Goal: Contribute content: Contribute content

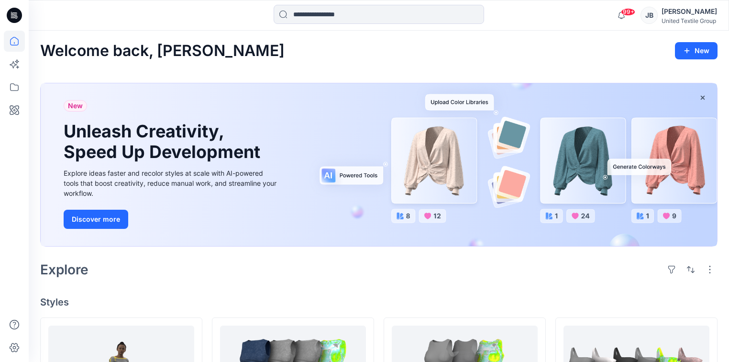
scroll to position [146, 0]
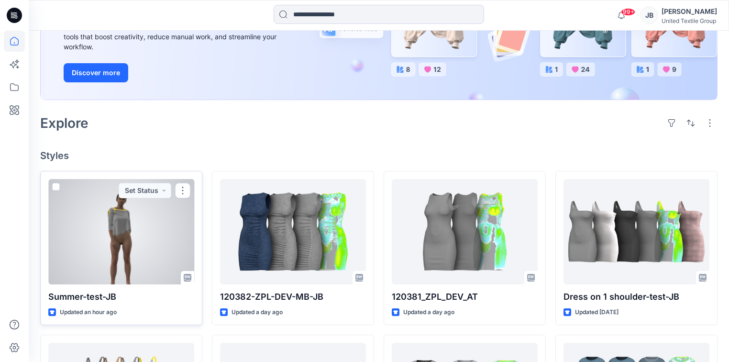
click at [77, 211] on div at bounding box center [121, 231] width 146 height 105
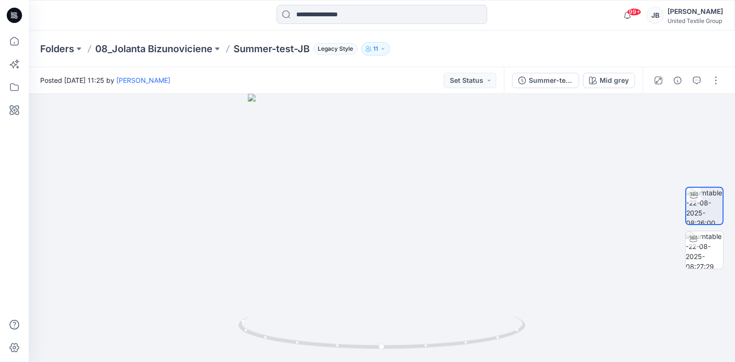
click at [11, 8] on icon at bounding box center [14, 15] width 15 height 31
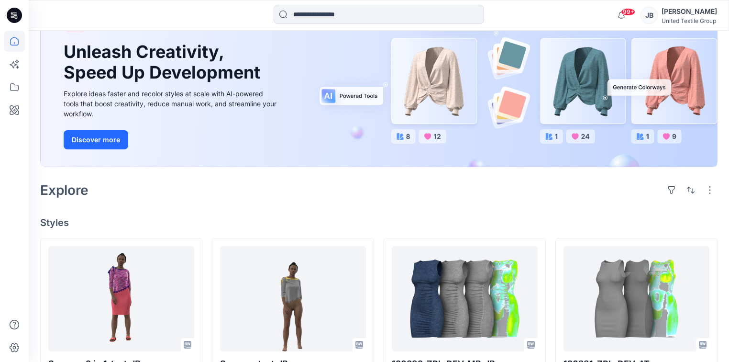
scroll to position [230, 0]
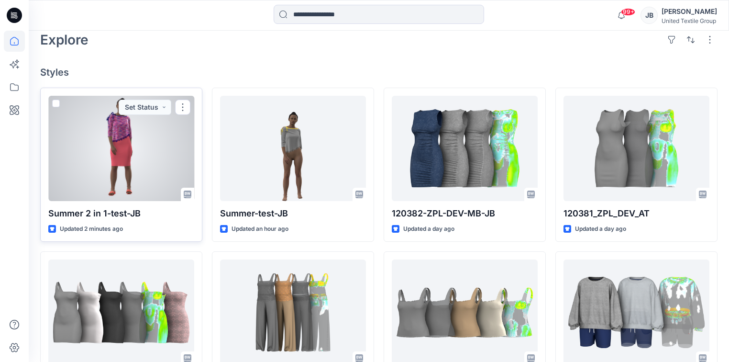
click at [151, 138] on div at bounding box center [121, 148] width 146 height 105
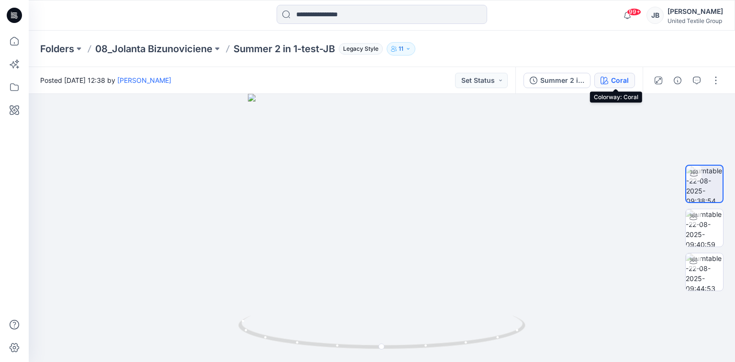
click at [612, 77] on div "Coral" at bounding box center [620, 80] width 18 height 11
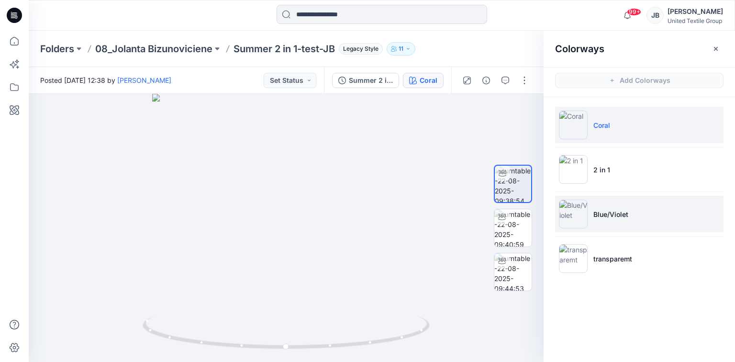
click at [567, 213] on img at bounding box center [573, 214] width 29 height 29
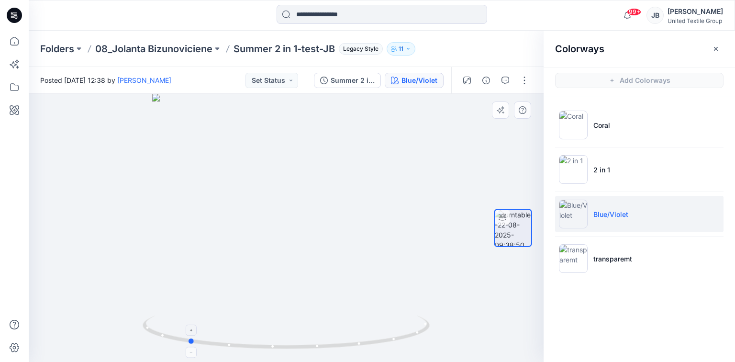
drag, startPoint x: 285, startPoint y: 348, endPoint x: 187, endPoint y: 343, distance: 98.2
click at [187, 343] on icon at bounding box center [287, 333] width 289 height 36
drag, startPoint x: 191, startPoint y: 344, endPoint x: 139, endPoint y: 341, distance: 52.7
click at [139, 341] on div at bounding box center [286, 228] width 515 height 268
drag, startPoint x: 417, startPoint y: 333, endPoint x: 328, endPoint y: 336, distance: 89.0
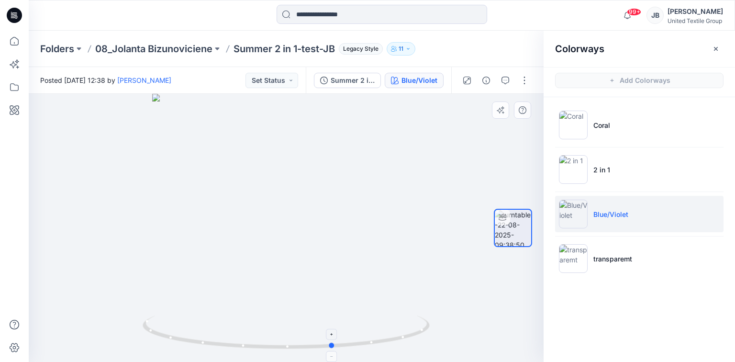
click at [328, 336] on icon at bounding box center [287, 333] width 289 height 36
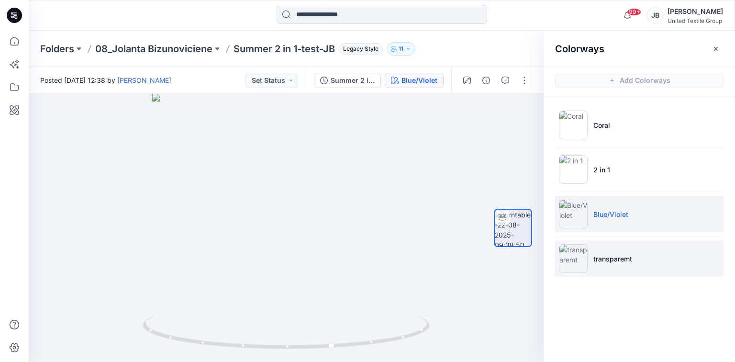
click at [575, 261] on img at bounding box center [573, 258] width 29 height 29
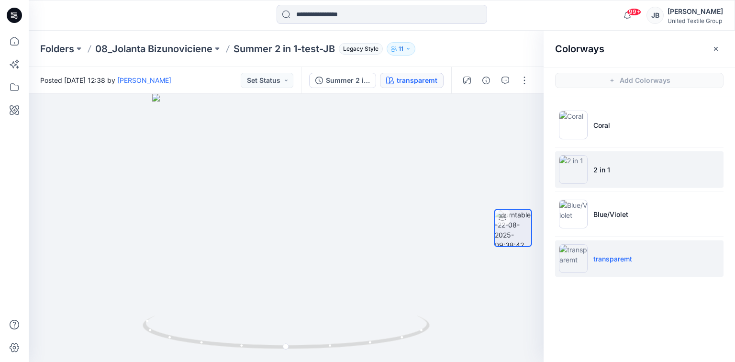
click at [569, 160] on img at bounding box center [573, 169] width 29 height 29
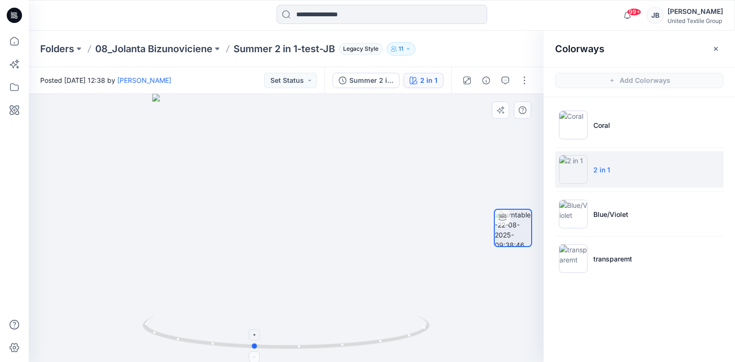
drag, startPoint x: 287, startPoint y: 349, endPoint x: 255, endPoint y: 350, distance: 32.6
click at [255, 350] on icon at bounding box center [287, 333] width 289 height 36
click at [438, 197] on div at bounding box center [286, 228] width 515 height 268
click at [371, 79] on div "Summer 2 in 1-test-JB" at bounding box center [371, 80] width 44 height 11
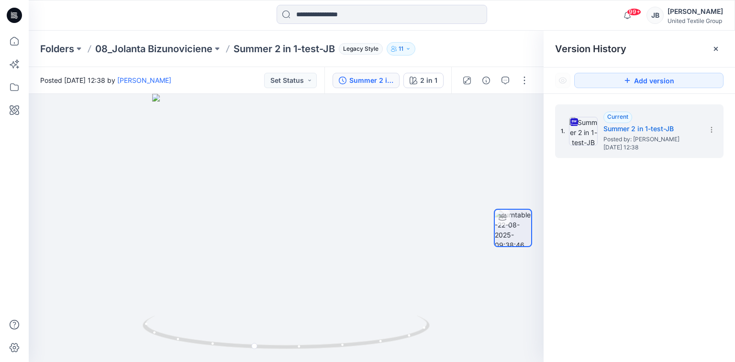
click at [13, 11] on icon at bounding box center [14, 15] width 15 height 15
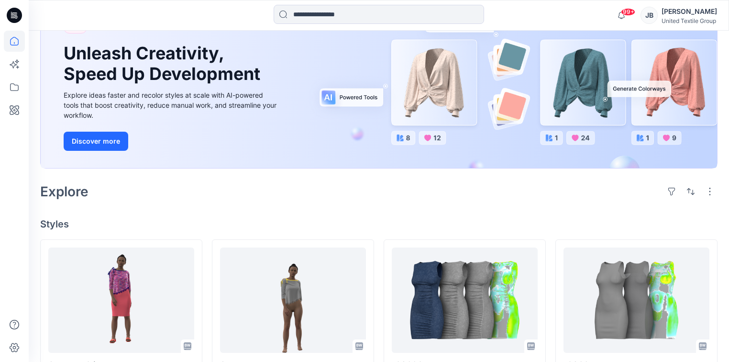
scroll to position [230, 0]
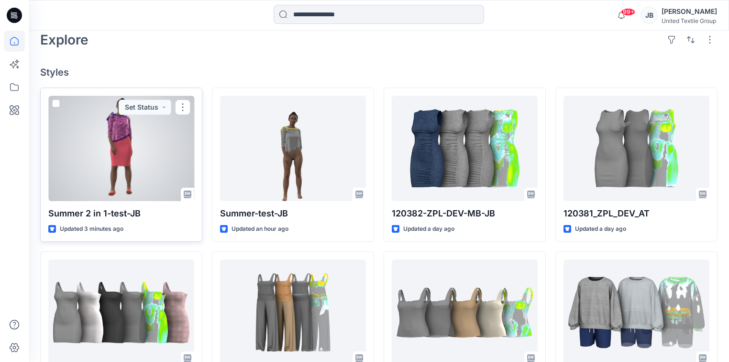
click at [159, 140] on div at bounding box center [121, 148] width 146 height 105
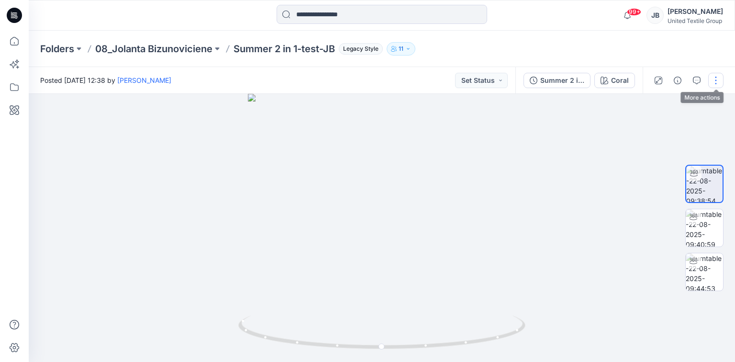
click at [714, 78] on button "button" at bounding box center [715, 80] width 15 height 15
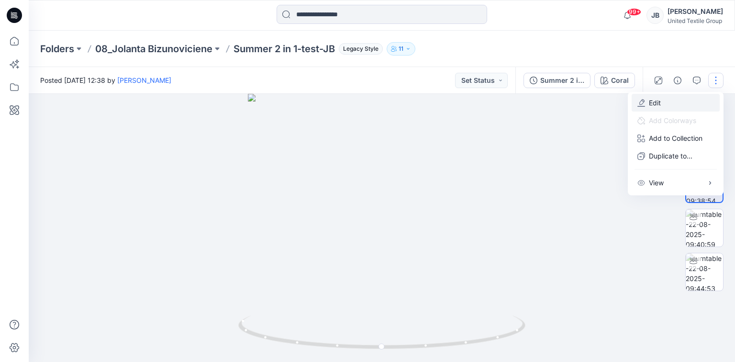
click at [652, 100] on p "Edit" at bounding box center [655, 103] width 12 height 10
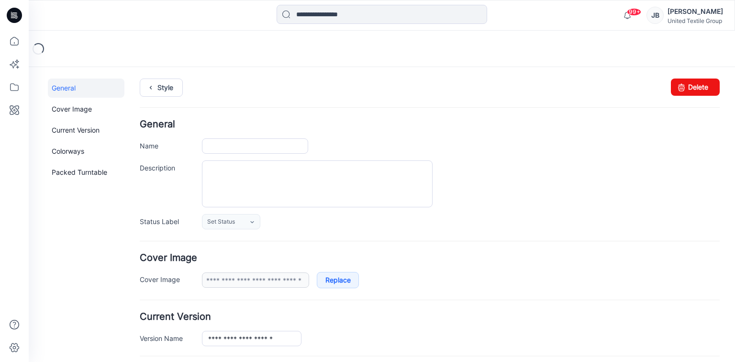
type input "**********"
type input "*****"
type input "**********"
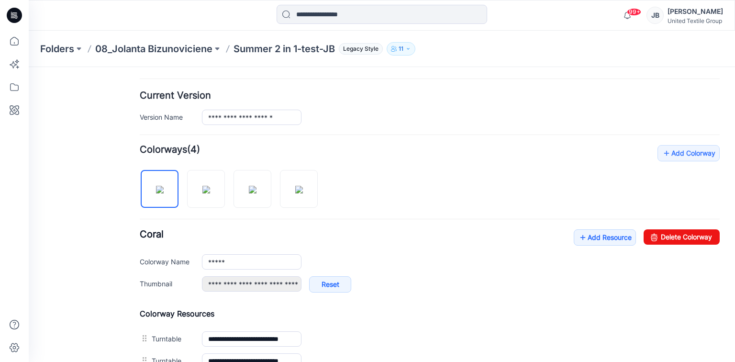
scroll to position [268, 0]
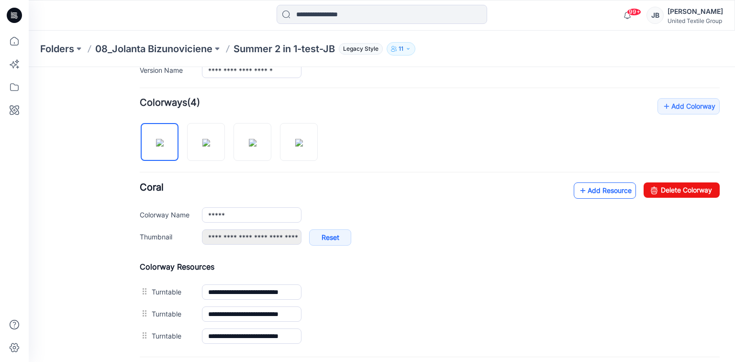
click at [578, 190] on icon at bounding box center [583, 190] width 10 height 15
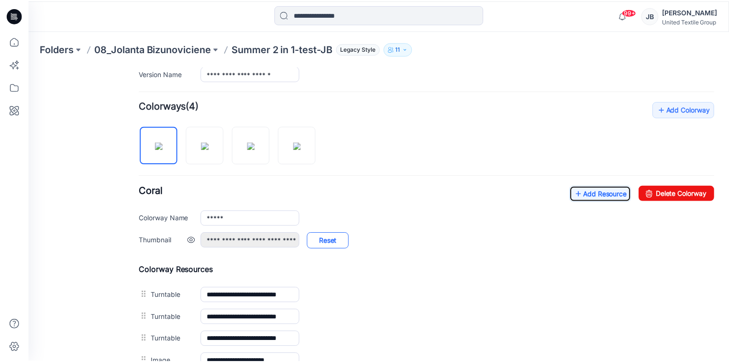
scroll to position [114, 0]
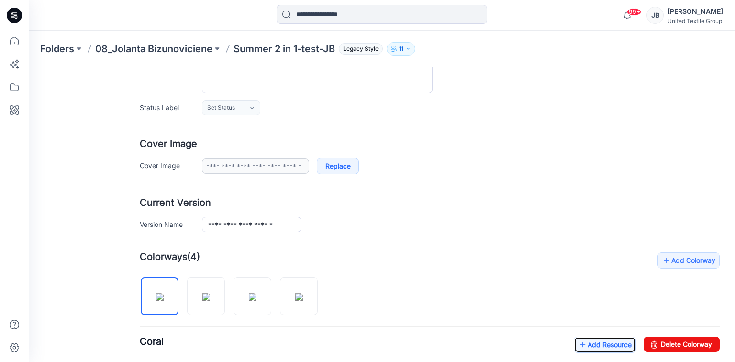
click at [11, 14] on icon at bounding box center [14, 15] width 15 height 15
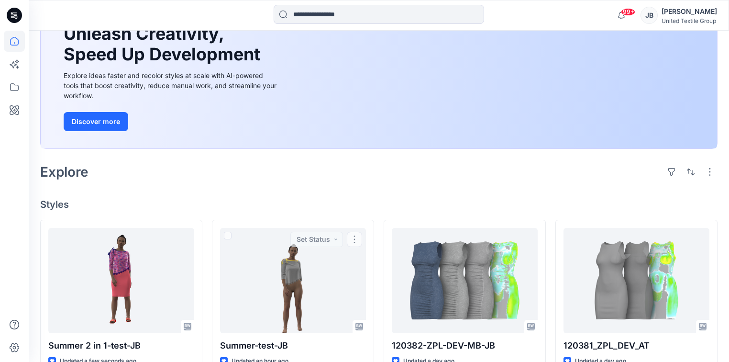
scroll to position [268, 0]
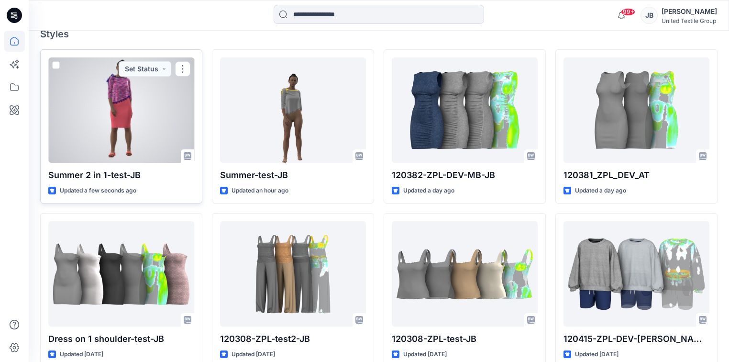
click at [148, 114] on div at bounding box center [121, 109] width 146 height 105
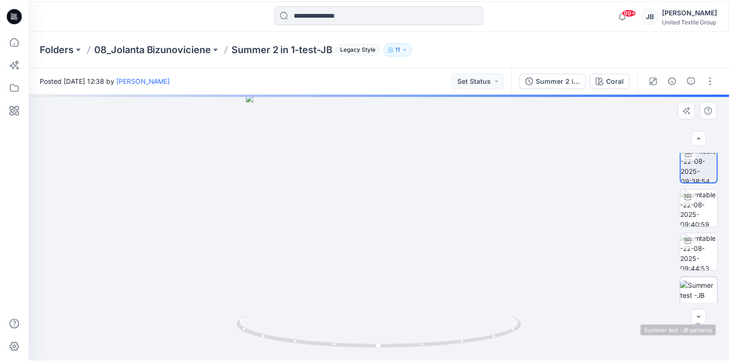
scroll to position [19, 0]
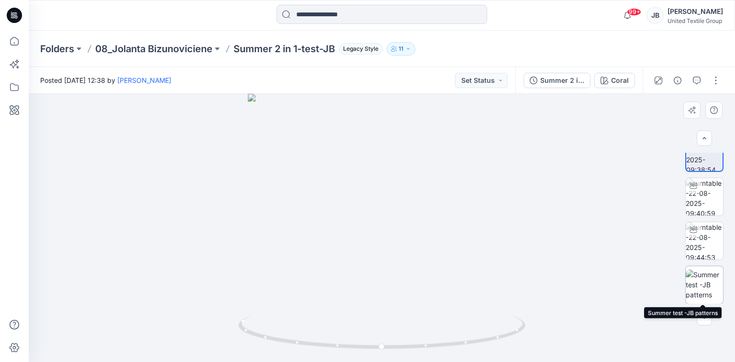
click at [707, 281] on img at bounding box center [704, 284] width 37 height 30
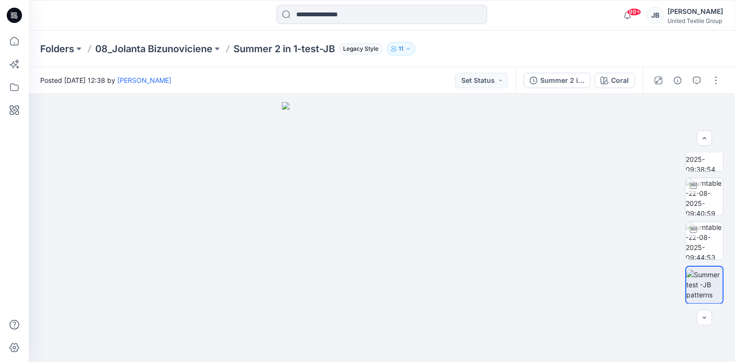
click at [10, 9] on icon at bounding box center [14, 15] width 15 height 15
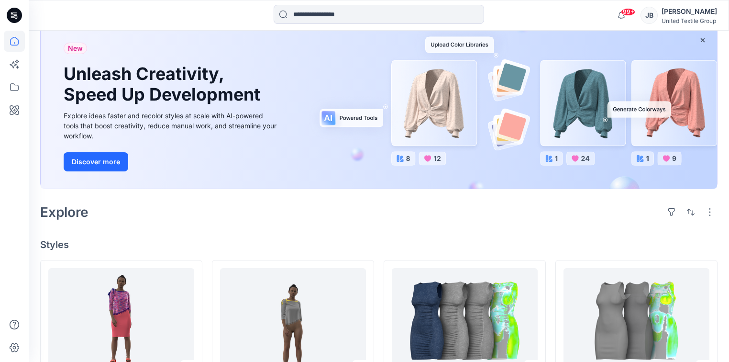
scroll to position [191, 0]
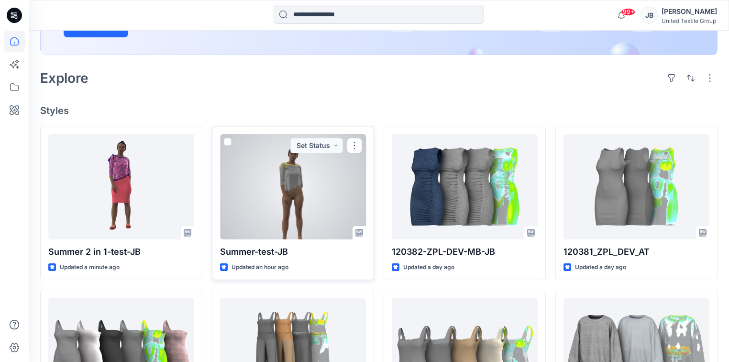
click at [328, 194] on div at bounding box center [293, 186] width 146 height 105
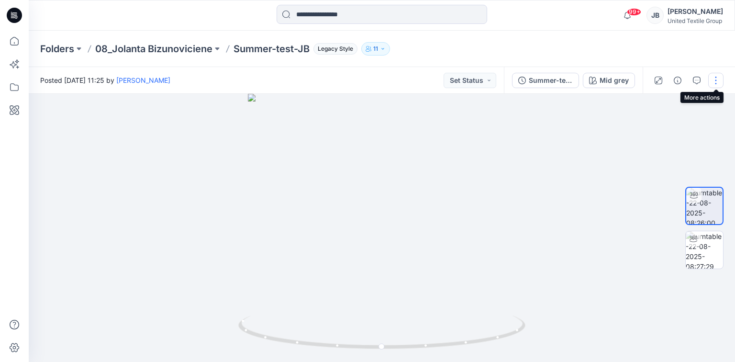
click at [716, 80] on button "button" at bounding box center [715, 80] width 15 height 15
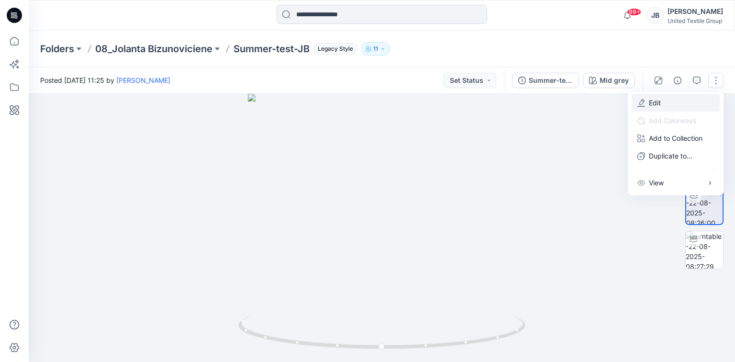
click at [665, 101] on button "Edit" at bounding box center [676, 103] width 88 height 18
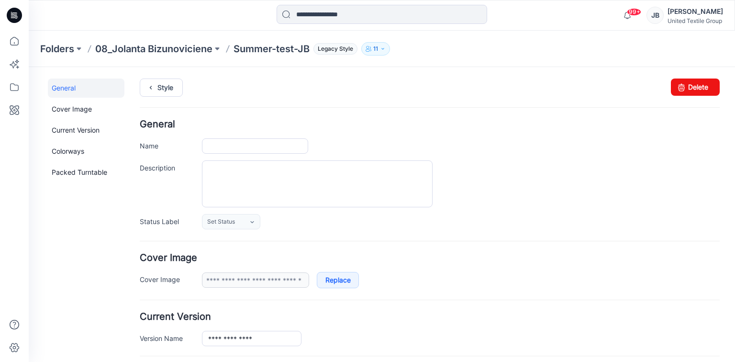
type input "**********"
type input "********"
type input "**********"
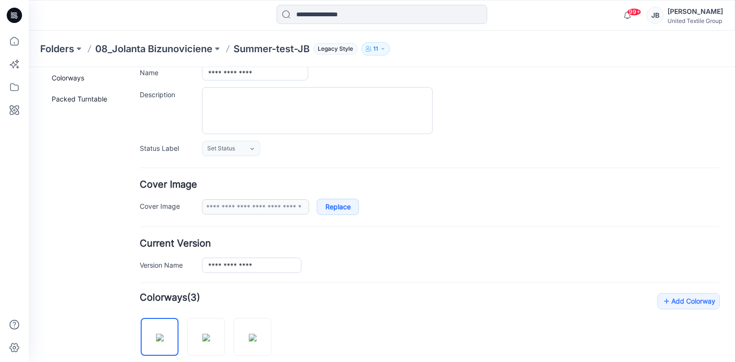
scroll to position [230, 0]
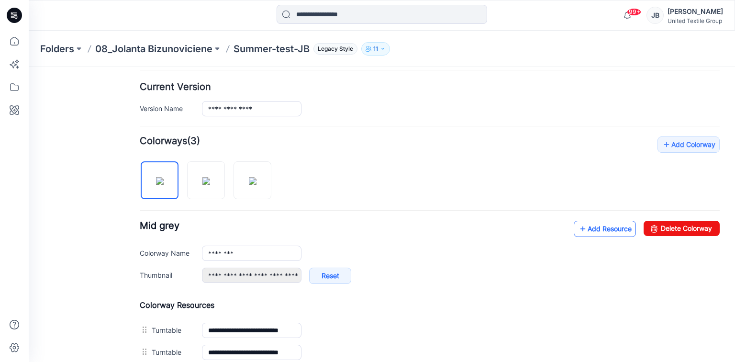
click at [578, 225] on icon at bounding box center [583, 228] width 10 height 15
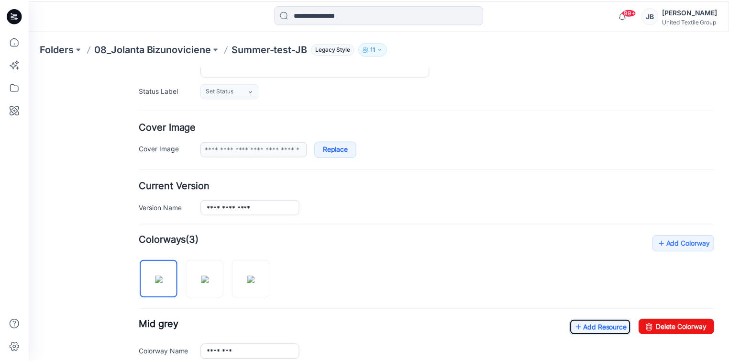
scroll to position [115, 0]
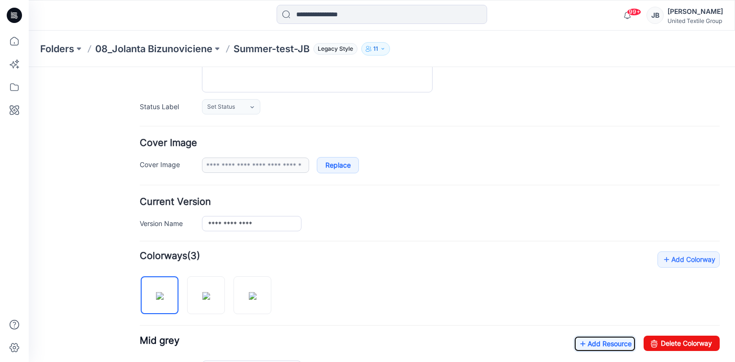
click at [17, 16] on icon at bounding box center [14, 15] width 15 height 15
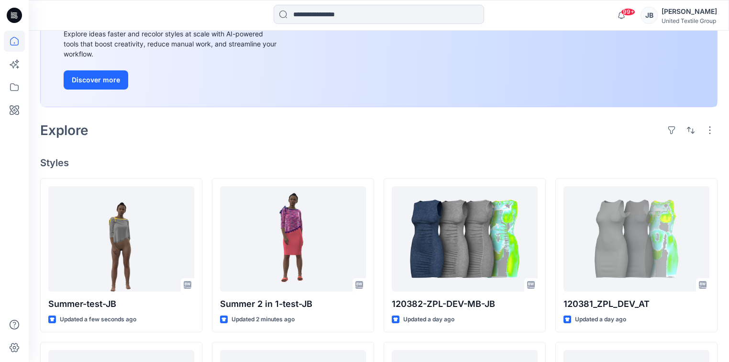
scroll to position [153, 0]
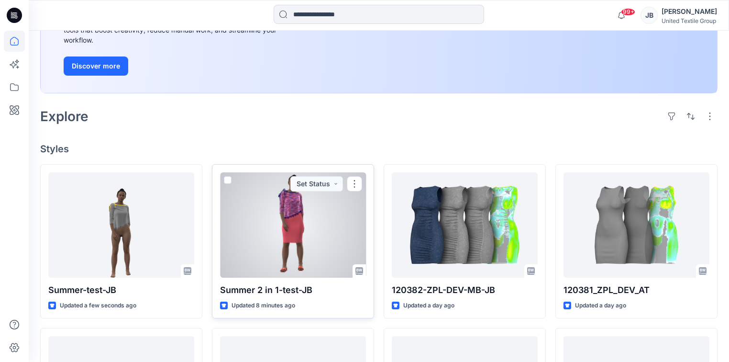
click at [256, 205] on div at bounding box center [293, 224] width 146 height 105
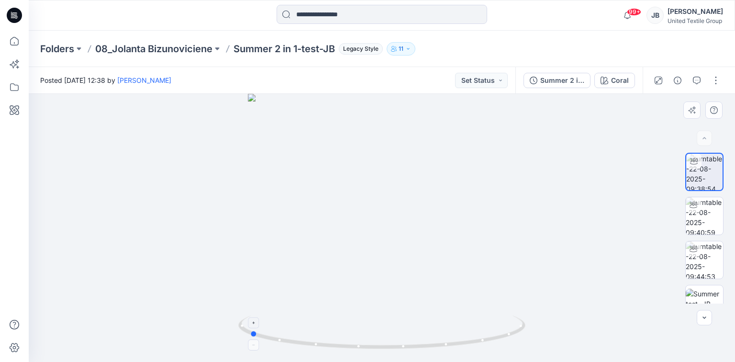
drag, startPoint x: 381, startPoint y: 350, endPoint x: 248, endPoint y: 340, distance: 132.9
click at [248, 340] on icon at bounding box center [382, 333] width 289 height 36
drag, startPoint x: 253, startPoint y: 335, endPoint x: 266, endPoint y: 337, distance: 13.6
click at [266, 337] on circle at bounding box center [268, 337] width 6 height 6
drag, startPoint x: 237, startPoint y: 50, endPoint x: 341, endPoint y: 48, distance: 104.3
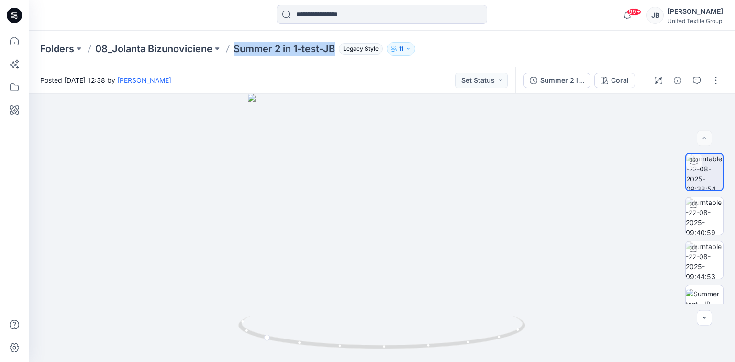
click at [341, 48] on div "Folders 08_Jolanta Bizunoviciene Summer 2 in 1-test-JB Legacy Style 11" at bounding box center [344, 48] width 609 height 13
copy p "Summer 2 in 1-test-JB"
click at [16, 15] on icon at bounding box center [14, 15] width 15 height 31
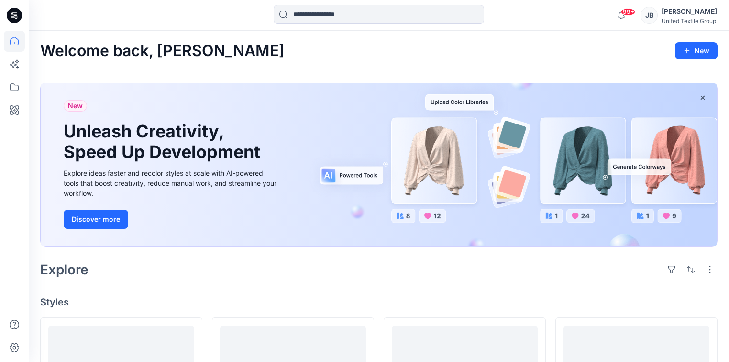
scroll to position [191, 0]
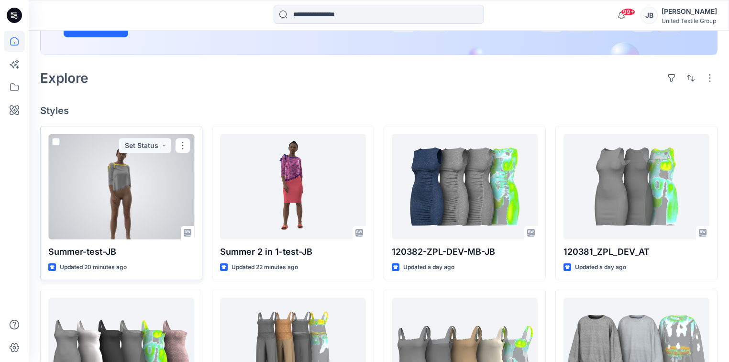
click at [160, 190] on div at bounding box center [121, 186] width 146 height 105
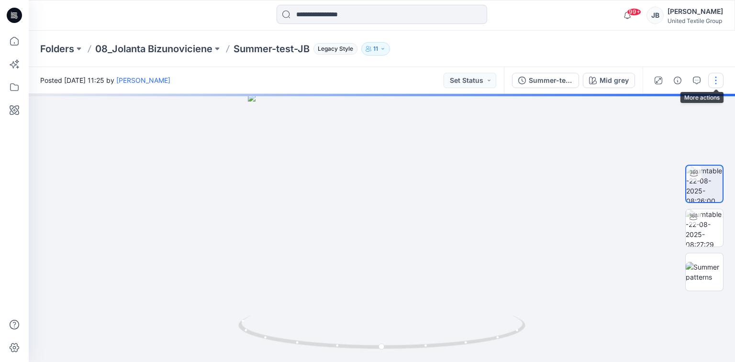
click at [718, 78] on button "button" at bounding box center [715, 80] width 15 height 15
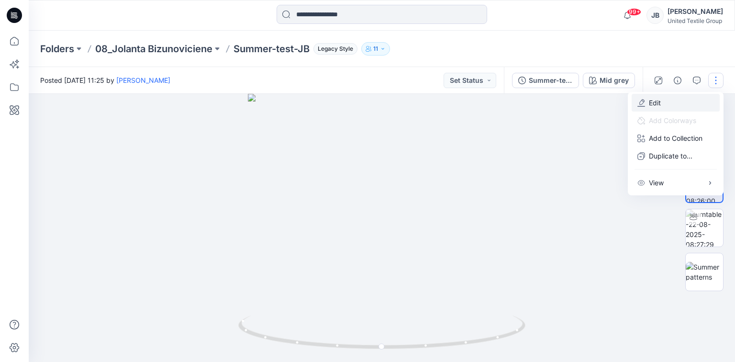
click at [656, 100] on p "Edit" at bounding box center [655, 103] width 12 height 10
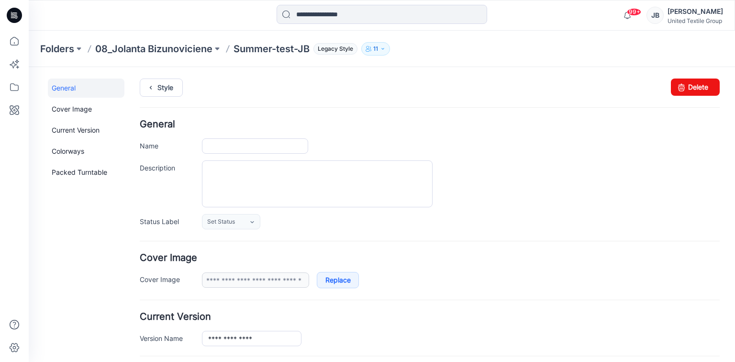
type input "**********"
type input "********"
type input "**********"
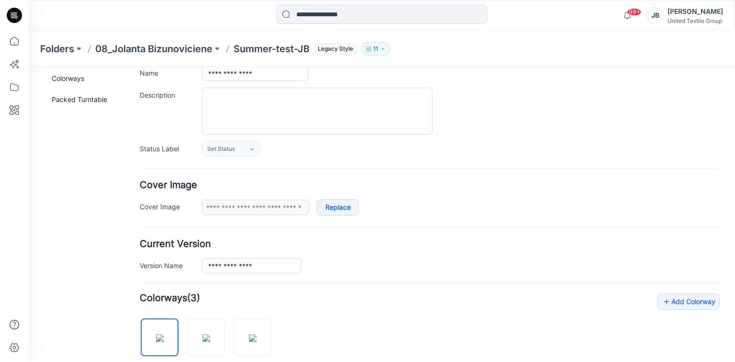
scroll to position [230, 0]
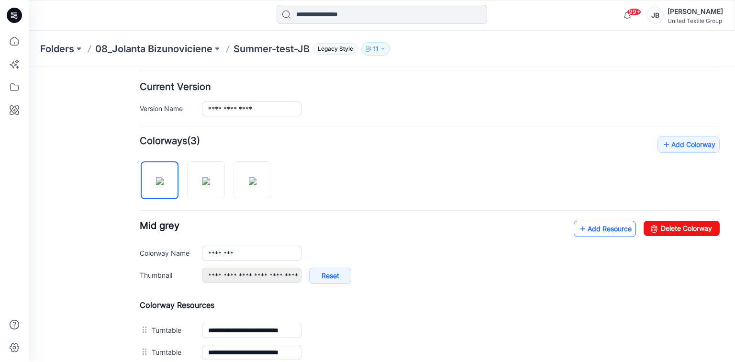
click at [578, 228] on icon at bounding box center [583, 228] width 10 height 15
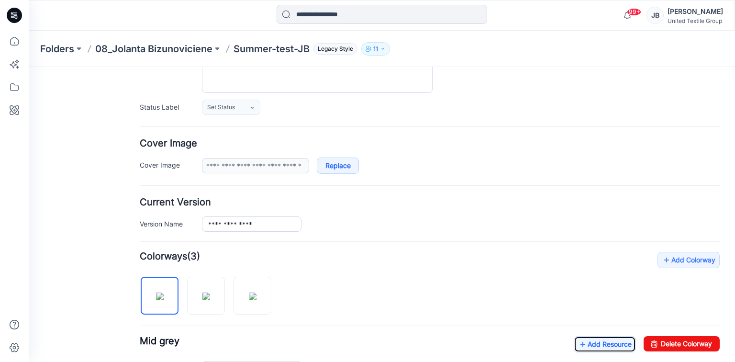
scroll to position [0, 0]
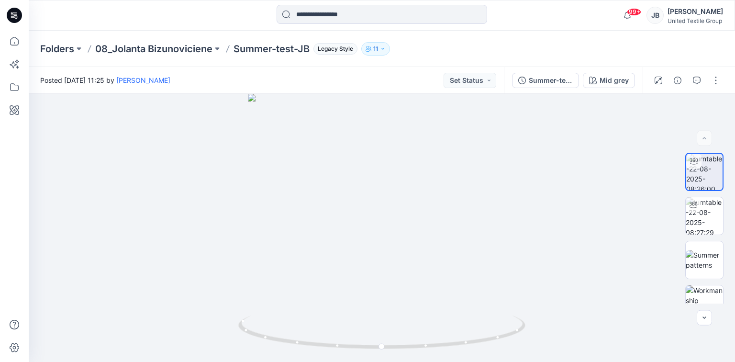
click at [12, 15] on icon at bounding box center [12, 15] width 3 height 0
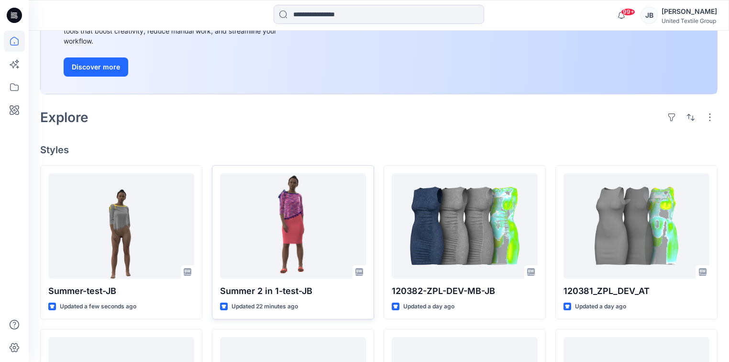
scroll to position [153, 0]
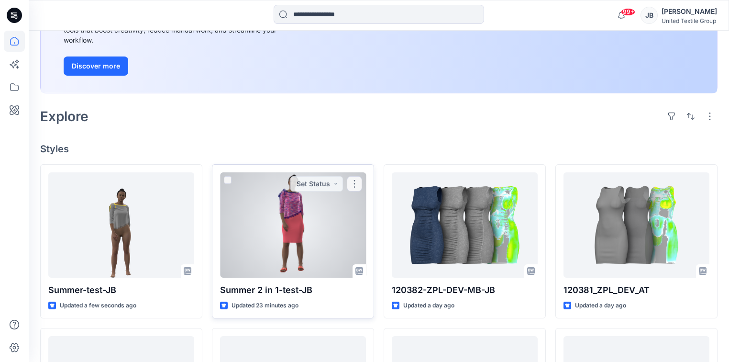
click at [247, 212] on div at bounding box center [293, 224] width 146 height 105
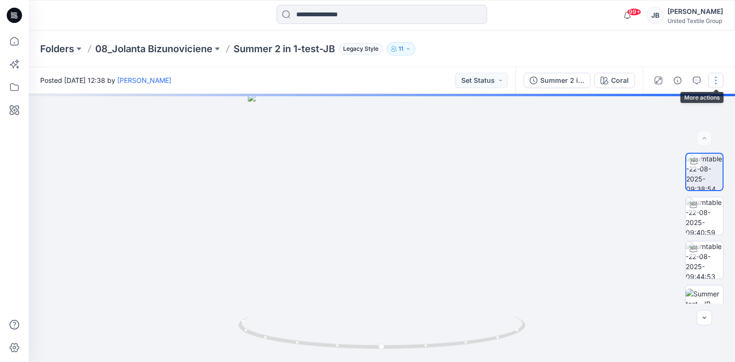
click at [716, 79] on button "button" at bounding box center [715, 80] width 15 height 15
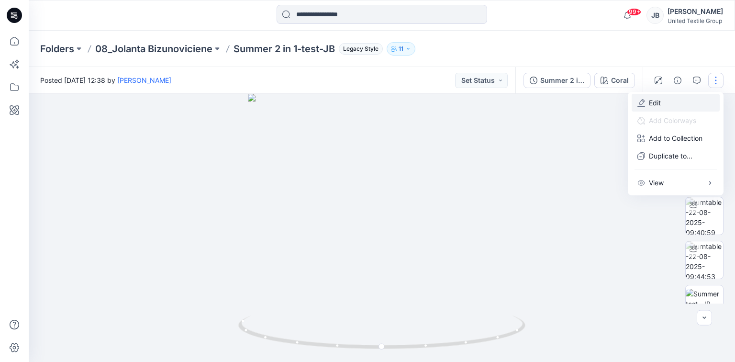
click at [660, 103] on p "Edit" at bounding box center [655, 103] width 12 height 10
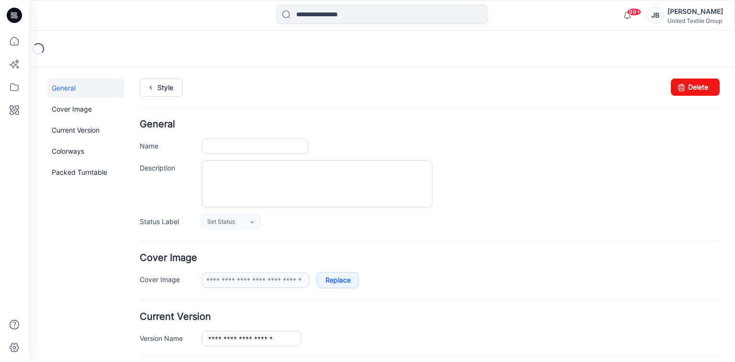
type input "**********"
type input "*****"
type input "**********"
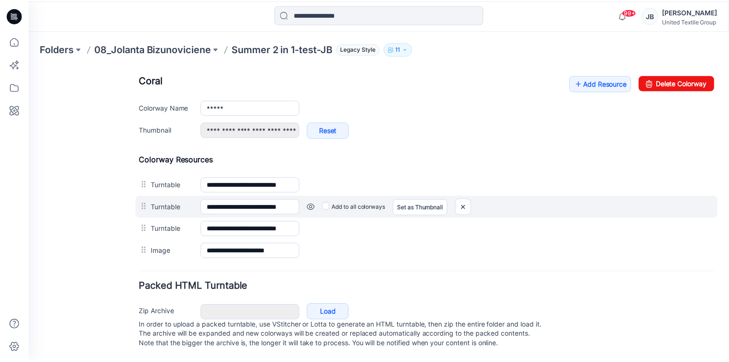
scroll to position [382, 0]
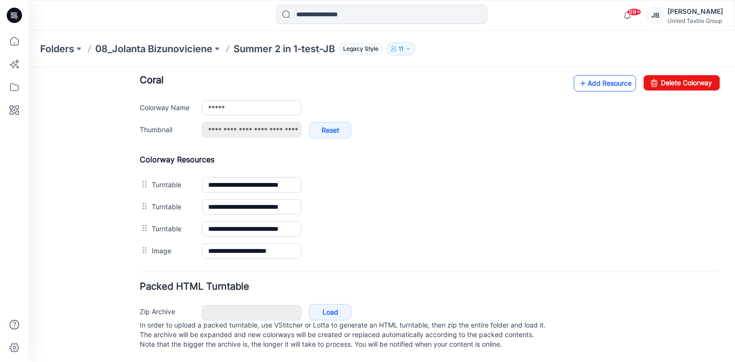
click at [578, 76] on icon at bounding box center [583, 83] width 10 height 15
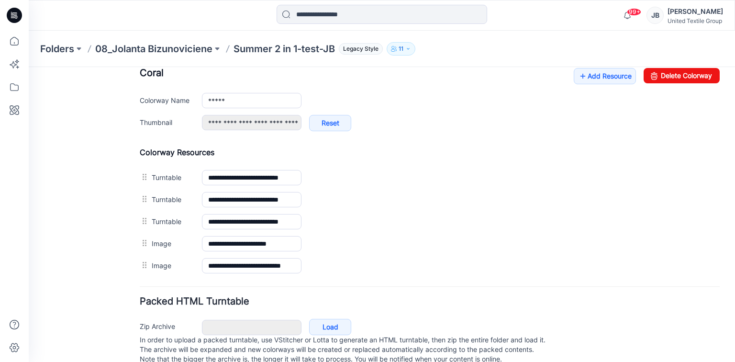
click at [13, 13] on icon at bounding box center [14, 15] width 15 height 15
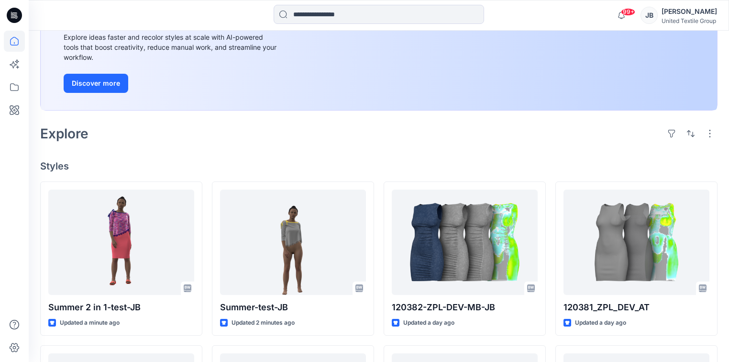
scroll to position [153, 0]
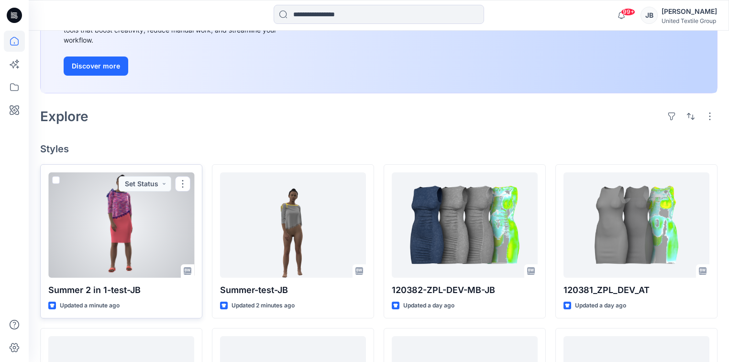
click at [172, 203] on div at bounding box center [121, 224] width 146 height 105
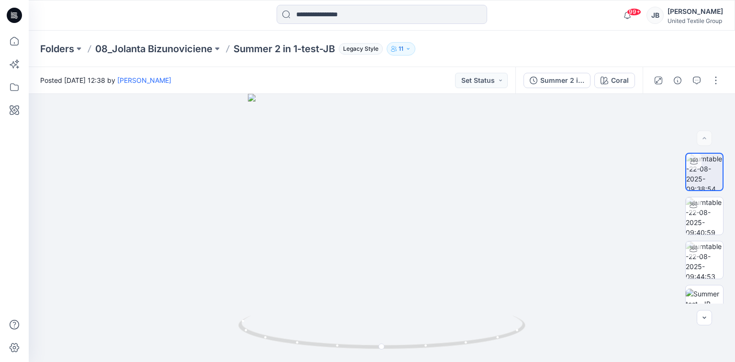
click at [411, 47] on icon "button" at bounding box center [408, 49] width 6 height 6
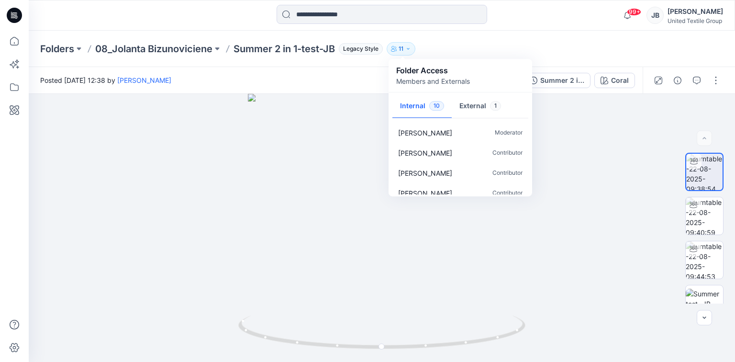
click at [364, 46] on span "Legacy Style" at bounding box center [361, 48] width 44 height 11
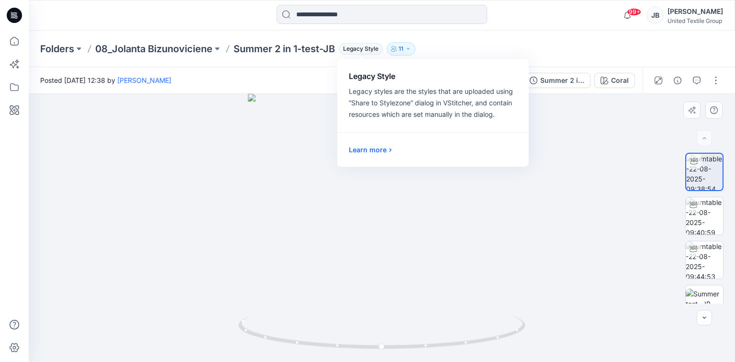
click at [301, 138] on div at bounding box center [382, 228] width 706 height 268
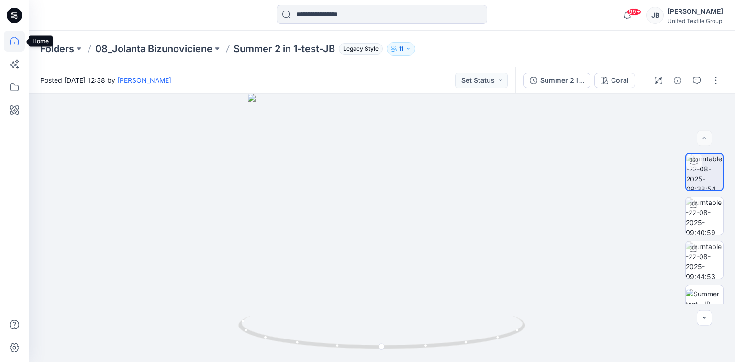
click at [12, 39] on icon at bounding box center [14, 41] width 21 height 21
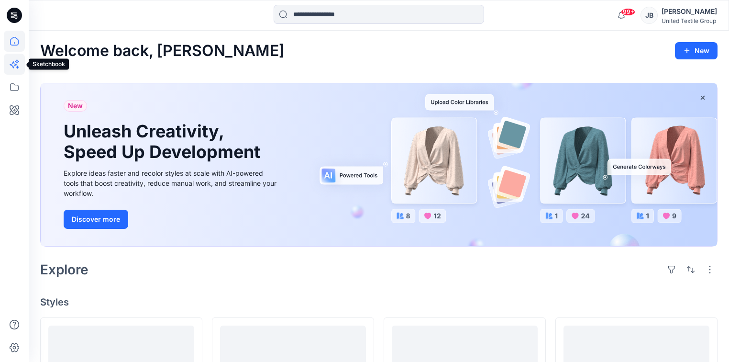
click at [13, 64] on icon at bounding box center [14, 64] width 21 height 21
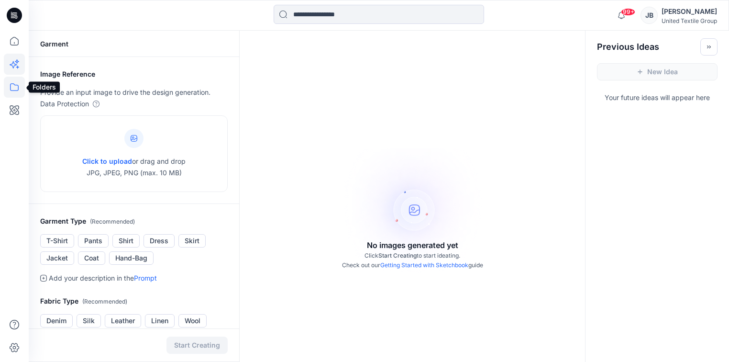
click at [15, 89] on icon at bounding box center [14, 87] width 21 height 21
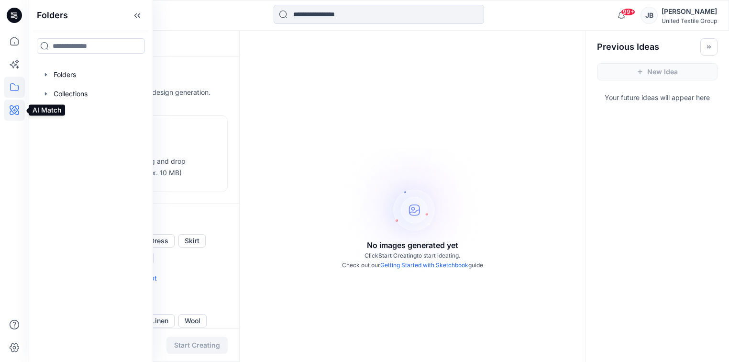
click at [15, 110] on icon at bounding box center [14, 110] width 3 height 3
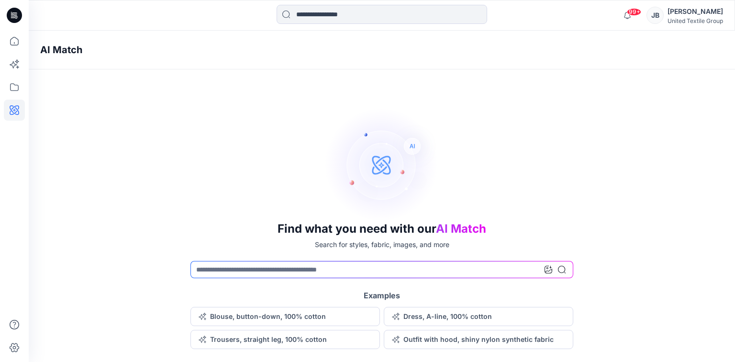
click at [11, 11] on icon at bounding box center [14, 15] width 15 height 15
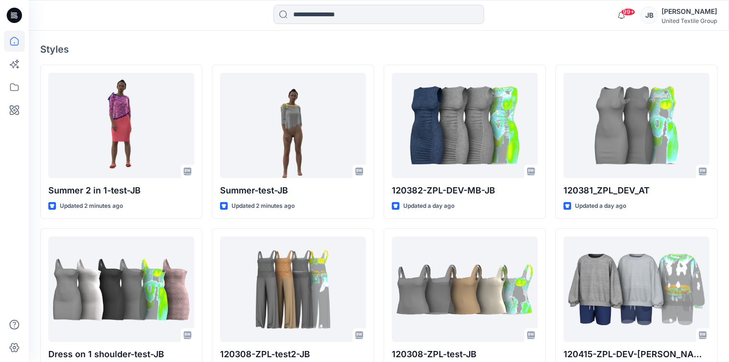
scroll to position [268, 0]
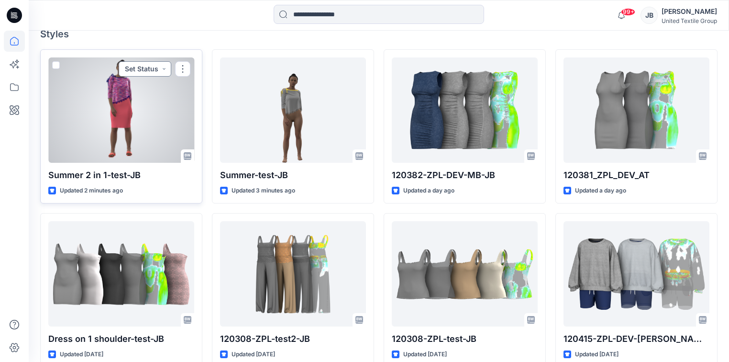
drag, startPoint x: 183, startPoint y: 64, endPoint x: 164, endPoint y: 67, distance: 19.8
click at [82, 147] on div at bounding box center [121, 109] width 146 height 105
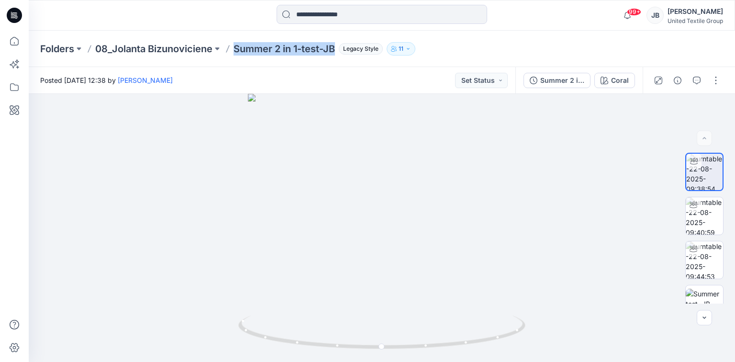
drag, startPoint x: 234, startPoint y: 49, endPoint x: 340, endPoint y: 46, distance: 105.3
click at [340, 46] on div "Folders 08_Jolanta Bizunoviciene Summer 2 in 1-test-JB Legacy Style 11" at bounding box center [344, 48] width 609 height 13
copy p "Summer 2 in 1-test-JB"
click at [715, 75] on button "button" at bounding box center [715, 80] width 15 height 15
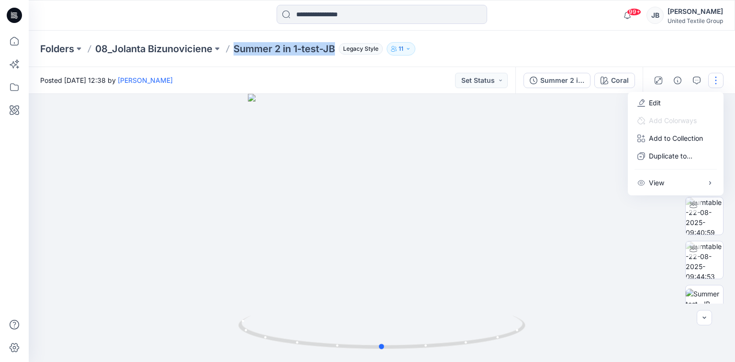
click at [627, 235] on div at bounding box center [382, 228] width 706 height 268
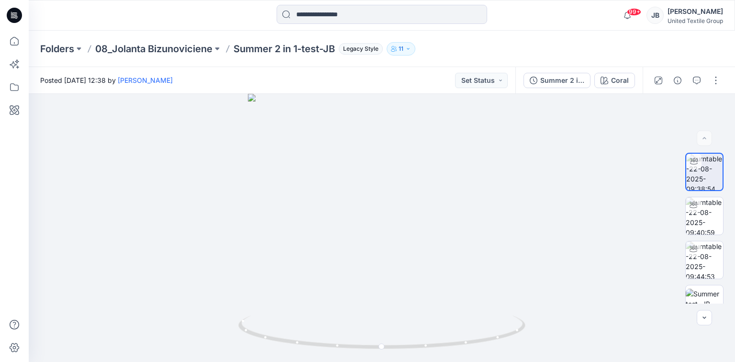
click at [13, 13] on icon at bounding box center [14, 15] width 15 height 15
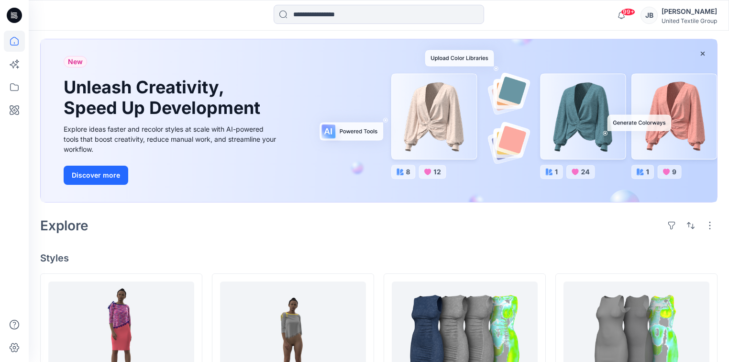
scroll to position [153, 0]
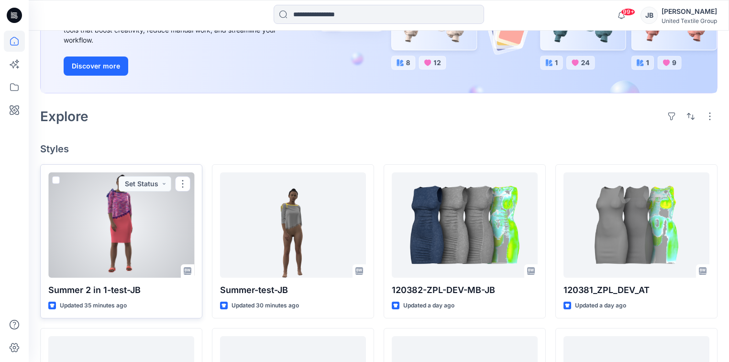
click at [142, 218] on div at bounding box center [121, 224] width 146 height 105
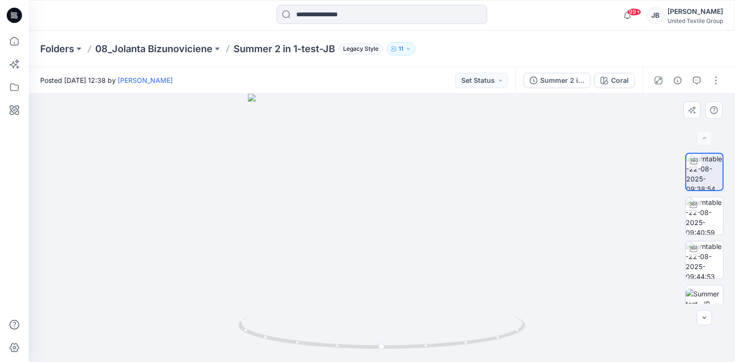
drag, startPoint x: 13, startPoint y: 17, endPoint x: 224, endPoint y: 136, distance: 242.5
click at [224, 136] on div at bounding box center [382, 228] width 706 height 268
click at [627, 11] on span "99+" at bounding box center [634, 12] width 14 height 8
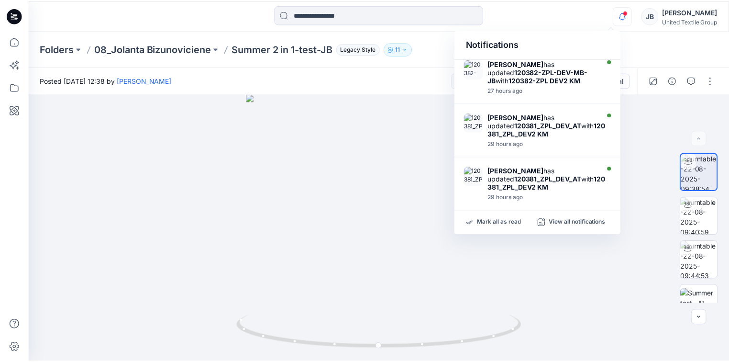
scroll to position [369, 0]
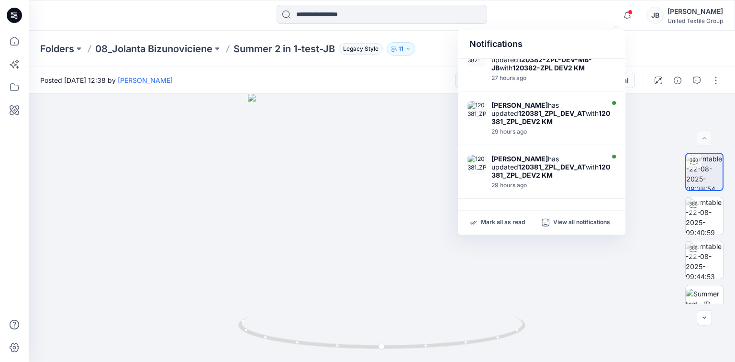
click at [646, 45] on div "Folders 08_Jolanta Bizunoviciene Summer 2 in 1-test-JB Legacy Style 11" at bounding box center [344, 48] width 609 height 13
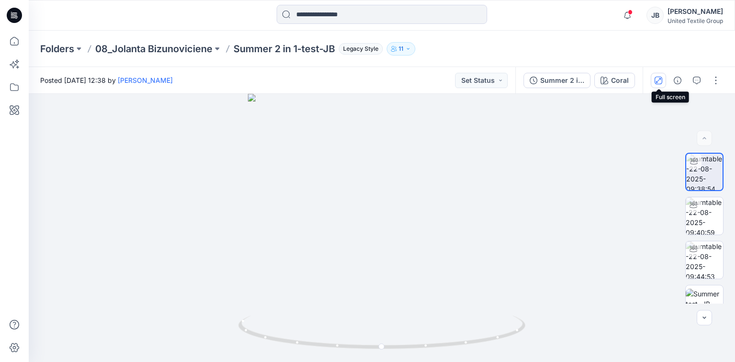
click at [659, 78] on icon "button" at bounding box center [658, 81] width 8 height 8
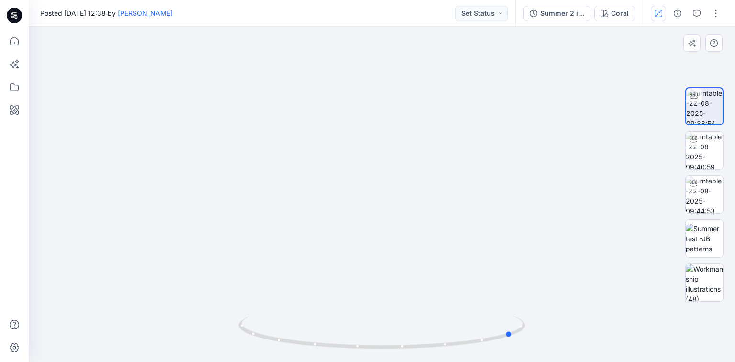
drag, startPoint x: 383, startPoint y: 348, endPoint x: 227, endPoint y: 356, distance: 155.7
click at [227, 356] on div at bounding box center [382, 194] width 706 height 335
drag, startPoint x: 457, startPoint y: 125, endPoint x: 456, endPoint y: 117, distance: 8.6
click at [456, 117] on div at bounding box center [382, 194] width 706 height 335
drag, startPoint x: 509, startPoint y: 335, endPoint x: 383, endPoint y: 346, distance: 126.3
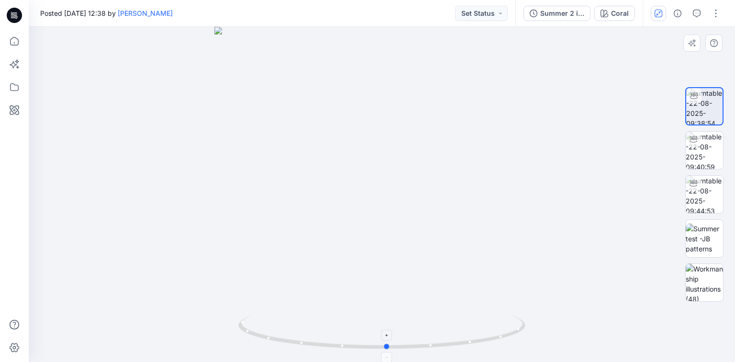
click at [383, 346] on icon at bounding box center [382, 333] width 289 height 36
drag, startPoint x: 463, startPoint y: 55, endPoint x: 465, endPoint y: 151, distance: 96.2
click at [608, 10] on icon "button" at bounding box center [604, 14] width 8 height 8
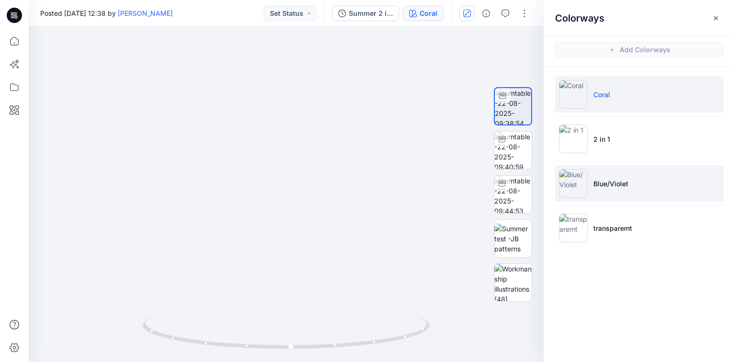
click at [580, 181] on img at bounding box center [573, 183] width 29 height 29
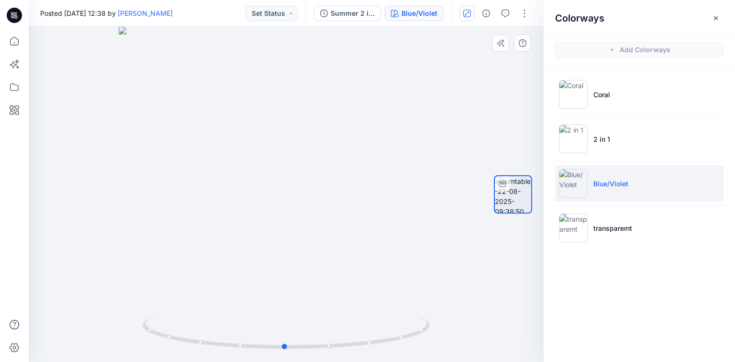
drag, startPoint x: 352, startPoint y: 124, endPoint x: 350, endPoint y: 144, distance: 19.2
drag, startPoint x: 283, startPoint y: 347, endPoint x: 163, endPoint y: 331, distance: 121.2
click at [163, 331] on icon at bounding box center [287, 333] width 289 height 36
drag, startPoint x: 293, startPoint y: 130, endPoint x: 278, endPoint y: 324, distance: 194.8
drag, startPoint x: 325, startPoint y: 206, endPoint x: 328, endPoint y: 249, distance: 43.1
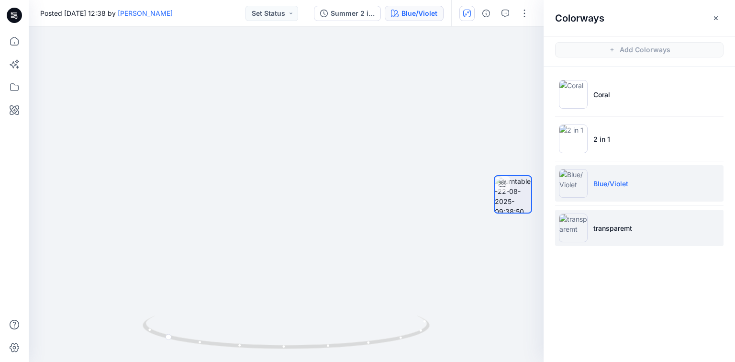
click at [570, 223] on img at bounding box center [573, 227] width 29 height 29
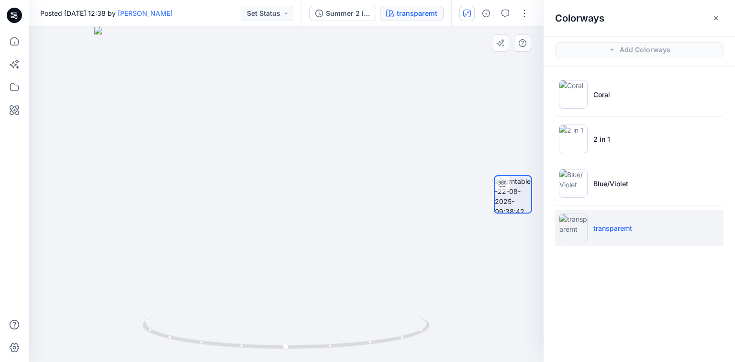
drag, startPoint x: 291, startPoint y: 159, endPoint x: 298, endPoint y: 272, distance: 113.6
drag, startPoint x: 284, startPoint y: 349, endPoint x: 157, endPoint y: 331, distance: 128.6
click at [157, 331] on icon at bounding box center [287, 333] width 289 height 36
drag, startPoint x: 436, startPoint y: 142, endPoint x: 421, endPoint y: 207, distance: 66.7
click at [715, 17] on icon "button" at bounding box center [716, 18] width 8 height 8
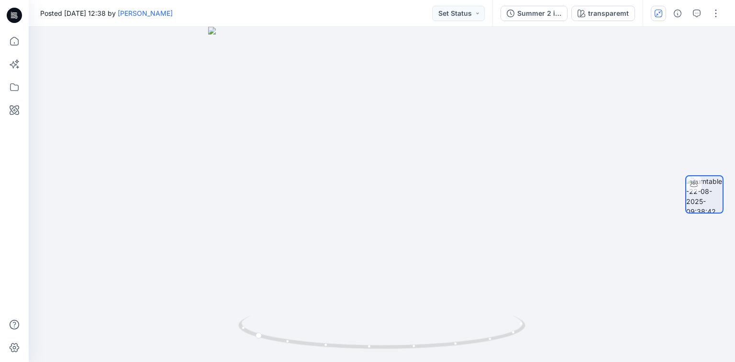
click at [15, 15] on icon at bounding box center [16, 15] width 4 height 0
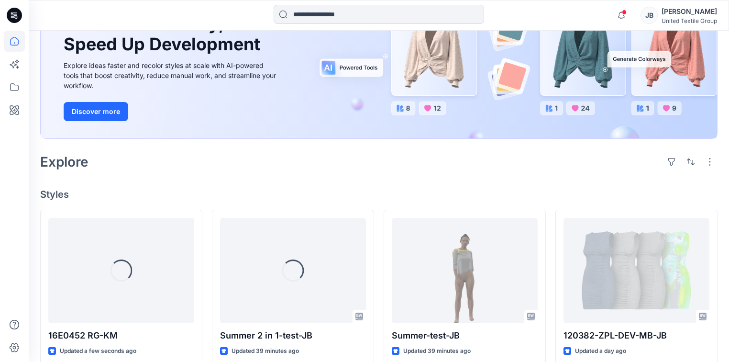
scroll to position [268, 0]
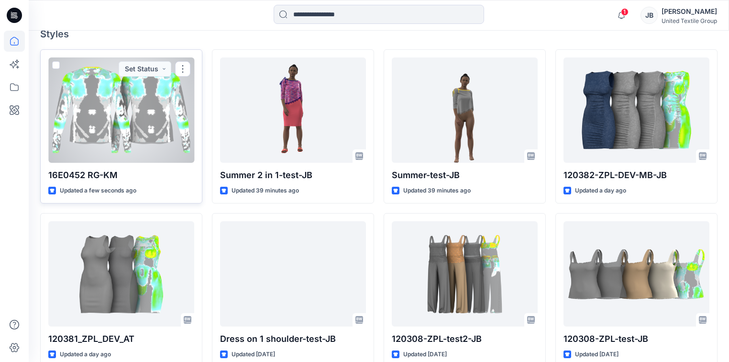
click at [106, 133] on div at bounding box center [121, 109] width 146 height 105
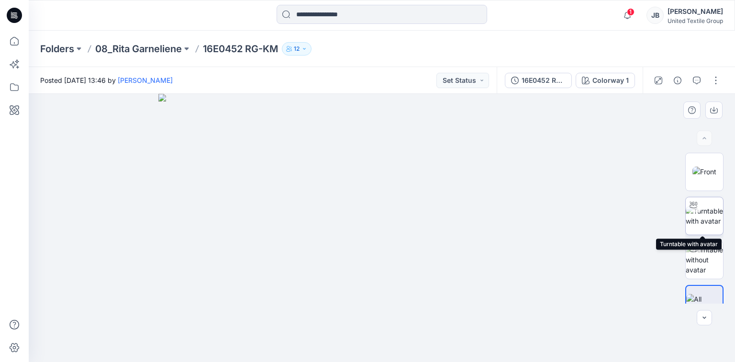
click at [710, 218] on img at bounding box center [704, 216] width 37 height 20
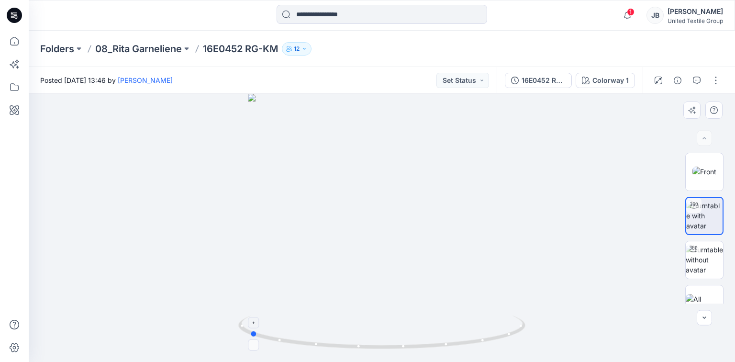
drag, startPoint x: 379, startPoint y: 346, endPoint x: 249, endPoint y: 338, distance: 129.9
click at [249, 338] on icon at bounding box center [382, 333] width 289 height 36
drag, startPoint x: 469, startPoint y: 158, endPoint x: 452, endPoint y: 307, distance: 149.3
drag, startPoint x: 439, startPoint y: 194, endPoint x: 413, endPoint y: 246, distance: 58.2
drag, startPoint x: 244, startPoint y: 187, endPoint x: 217, endPoint y: 202, distance: 31.1
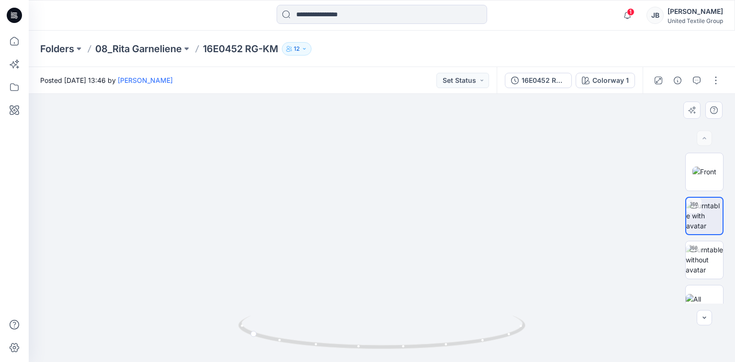
click at [217, 202] on img at bounding box center [381, 205] width 581 height 313
drag, startPoint x: 222, startPoint y: 268, endPoint x: 196, endPoint y: 272, distance: 26.1
click at [196, 272] on img at bounding box center [381, 208] width 581 height 308
drag, startPoint x: 253, startPoint y: 335, endPoint x: 409, endPoint y: 320, distance: 156.2
click at [409, 320] on icon at bounding box center [382, 333] width 289 height 36
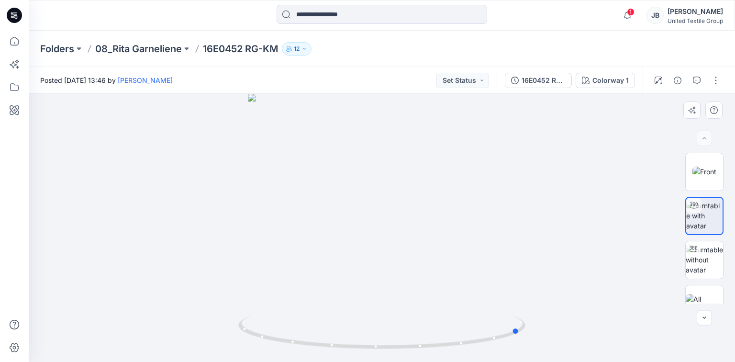
drag, startPoint x: 407, startPoint y: 350, endPoint x: 235, endPoint y: 333, distance: 172.1
click at [235, 333] on div at bounding box center [382, 228] width 706 height 268
drag, startPoint x: 518, startPoint y: 334, endPoint x: 400, endPoint y: 338, distance: 117.7
click at [400, 338] on icon at bounding box center [382, 333] width 289 height 36
click at [524, 79] on div "16E0452 RG-KM" at bounding box center [543, 80] width 44 height 11
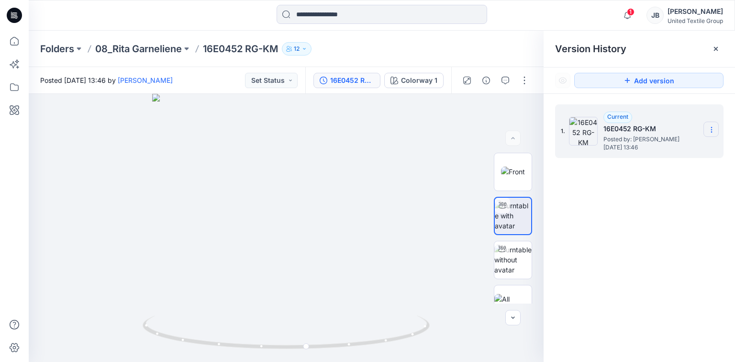
click at [713, 128] on icon at bounding box center [712, 130] width 8 height 8
click at [459, 128] on div at bounding box center [286, 228] width 515 height 268
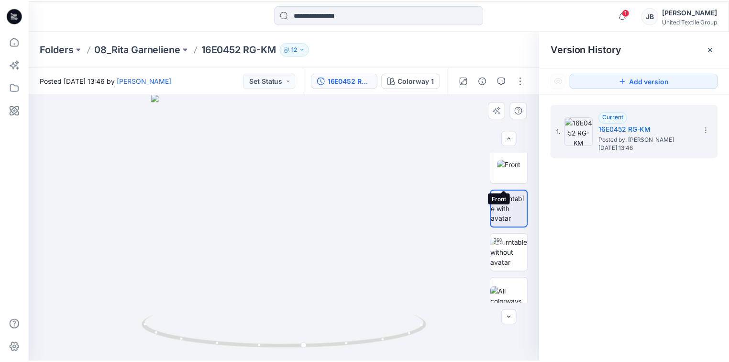
scroll to position [19, 0]
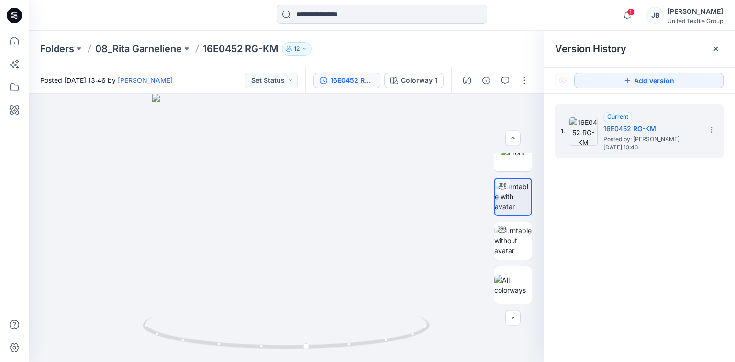
click at [11, 15] on icon at bounding box center [14, 15] width 15 height 15
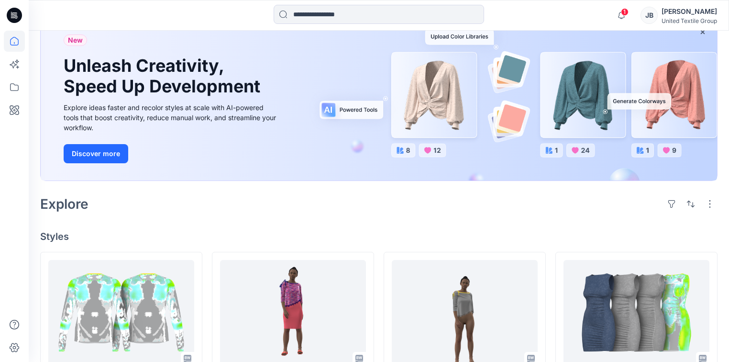
scroll to position [230, 0]
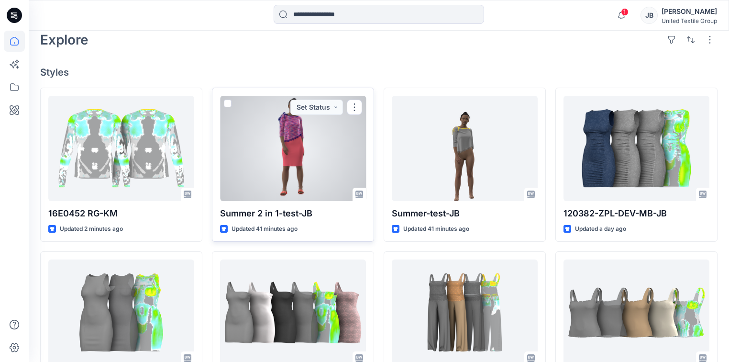
click at [255, 142] on div at bounding box center [293, 148] width 146 height 105
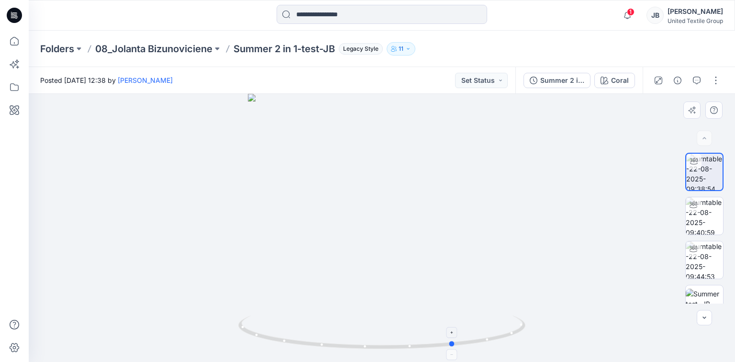
drag, startPoint x: 383, startPoint y: 348, endPoint x: 456, endPoint y: 344, distance: 72.8
click at [456, 344] on icon at bounding box center [382, 333] width 289 height 36
drag, startPoint x: 388, startPoint y: 136, endPoint x: 391, endPoint y: 252, distance: 116.3
click at [610, 80] on button "Coral" at bounding box center [614, 80] width 41 height 15
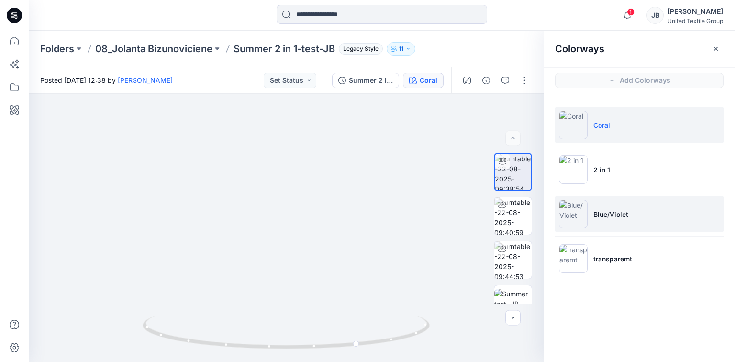
click at [578, 205] on img at bounding box center [573, 214] width 29 height 29
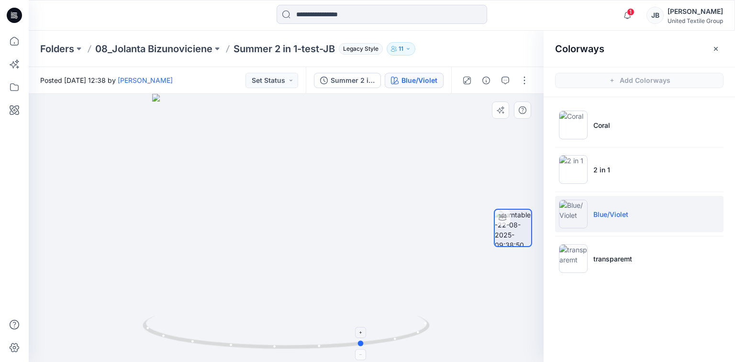
drag, startPoint x: 285, startPoint y: 348, endPoint x: 362, endPoint y: 341, distance: 77.9
click at [362, 341] on circle at bounding box center [362, 343] width 6 height 6
drag, startPoint x: 273, startPoint y: 165, endPoint x: 265, endPoint y: 221, distance: 57.0
drag, startPoint x: 293, startPoint y: 139, endPoint x: 290, endPoint y: 263, distance: 124.4
click at [348, 277] on img at bounding box center [286, 223] width 499 height 277
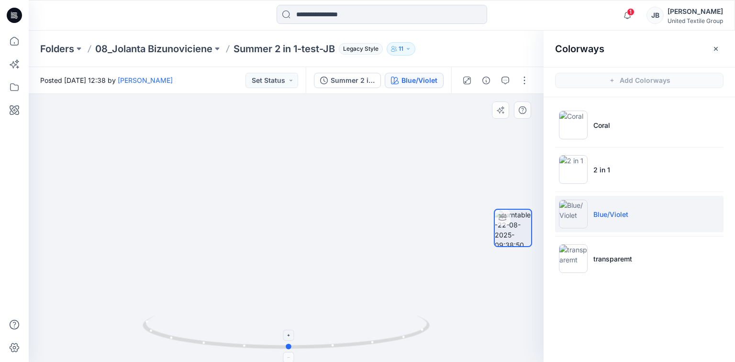
drag, startPoint x: 354, startPoint y: 345, endPoint x: 287, endPoint y: 347, distance: 66.5
click at [287, 347] on circle at bounding box center [290, 347] width 6 height 6
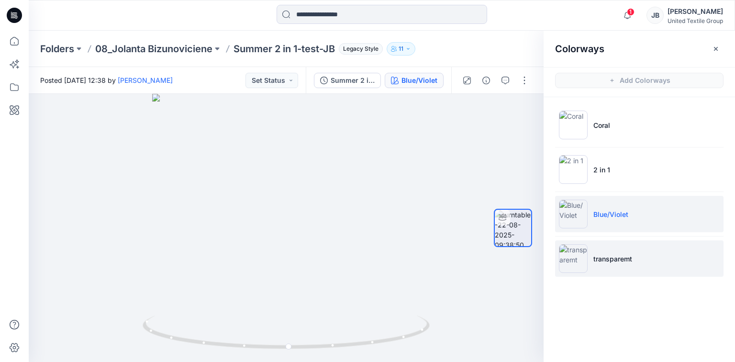
click at [575, 255] on img at bounding box center [573, 258] width 29 height 29
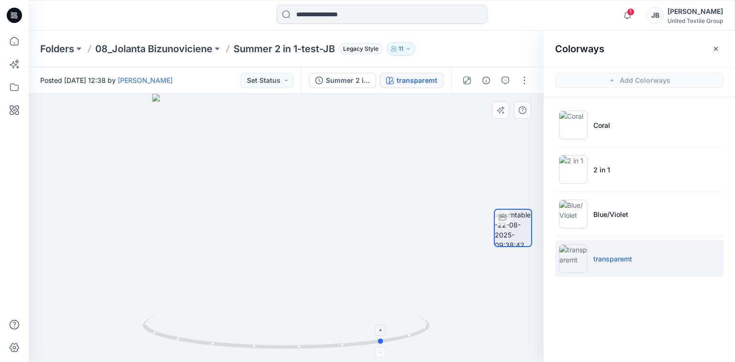
drag, startPoint x: 286, startPoint y: 347, endPoint x: 384, endPoint y: 354, distance: 98.3
click at [384, 351] on icon at bounding box center [287, 333] width 289 height 36
drag, startPoint x: 314, startPoint y: 163, endPoint x: 302, endPoint y: 226, distance: 63.7
drag, startPoint x: 340, startPoint y: 131, endPoint x: 289, endPoint y: 270, distance: 147.7
drag, startPoint x: 201, startPoint y: 304, endPoint x: 198, endPoint y: 268, distance: 36.0
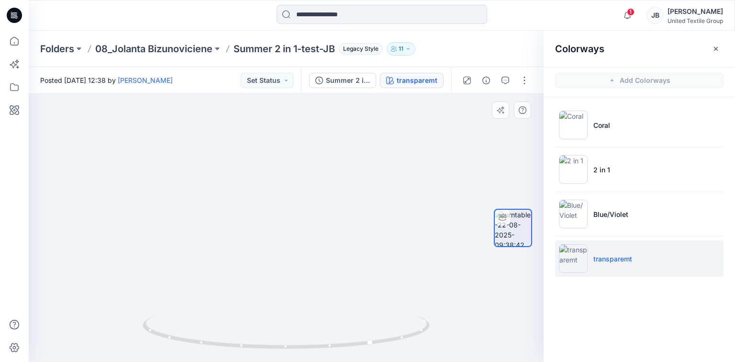
drag, startPoint x: 77, startPoint y: 242, endPoint x: 76, endPoint y: 262, distance: 20.6
click at [76, 262] on img at bounding box center [186, 221] width 716 height 279
drag, startPoint x: 369, startPoint y: 345, endPoint x: 451, endPoint y: 345, distance: 81.3
click at [451, 345] on div at bounding box center [286, 228] width 515 height 268
click at [13, 14] on icon at bounding box center [14, 15] width 15 height 15
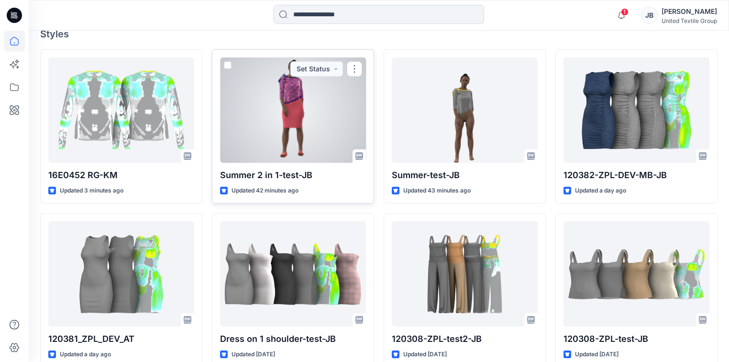
scroll to position [306, 0]
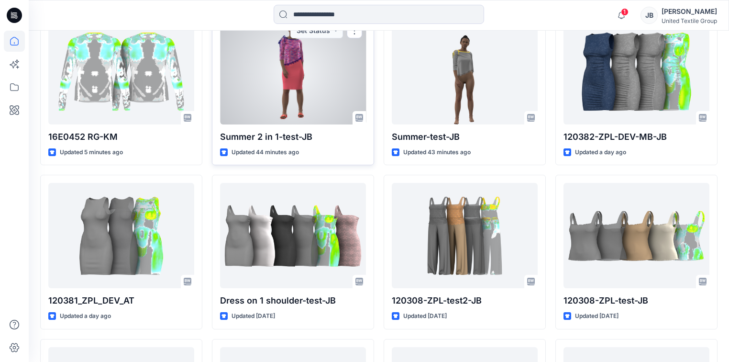
click at [349, 78] on div at bounding box center [293, 71] width 146 height 105
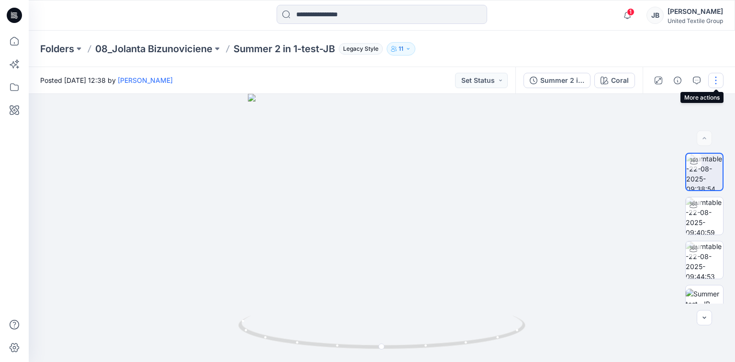
click at [716, 78] on button "button" at bounding box center [715, 80] width 15 height 15
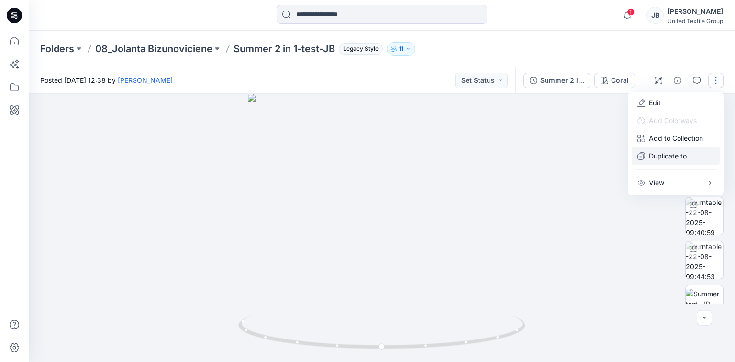
click at [668, 157] on p "Duplicate to..." at bounding box center [671, 156] width 44 height 10
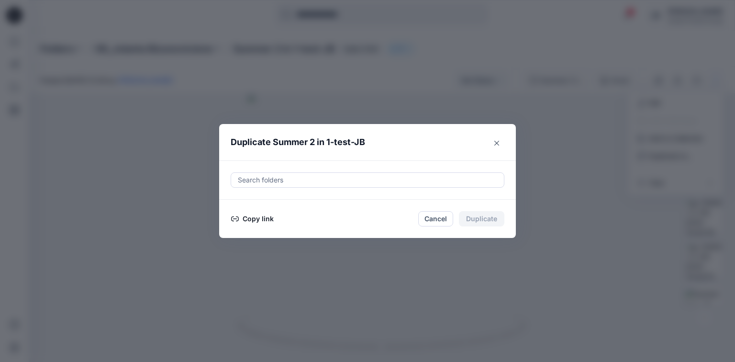
click at [256, 216] on button "Copy link" at bounding box center [253, 218] width 44 height 11
